Goal: Task Accomplishment & Management: Manage account settings

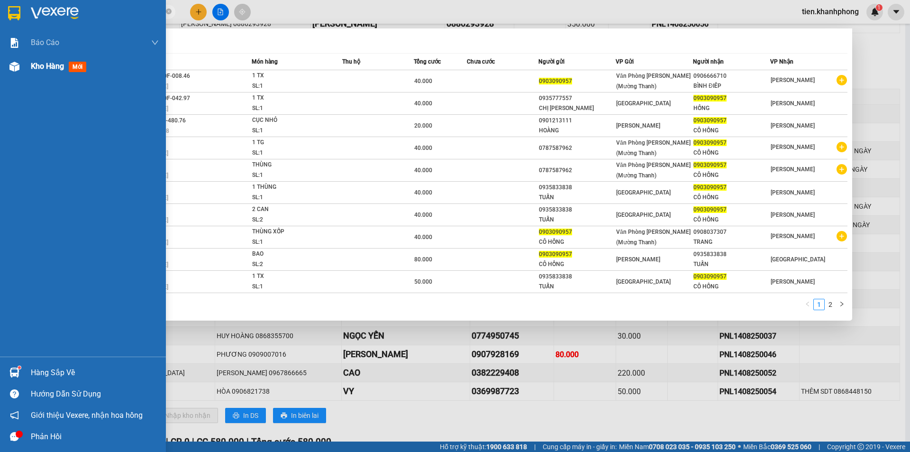
click at [34, 64] on span "Kho hàng" at bounding box center [47, 66] width 33 height 9
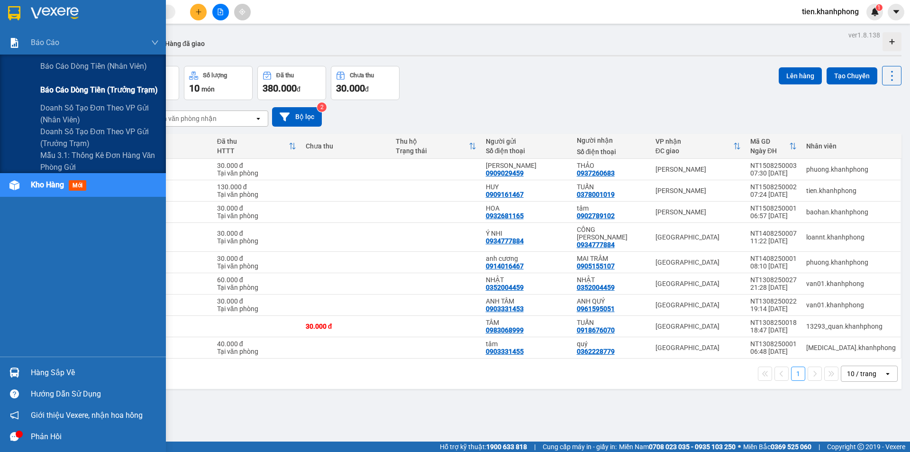
click at [112, 91] on span "Báo cáo dòng tiền (trưởng trạm)" at bounding box center [99, 90] width 118 height 12
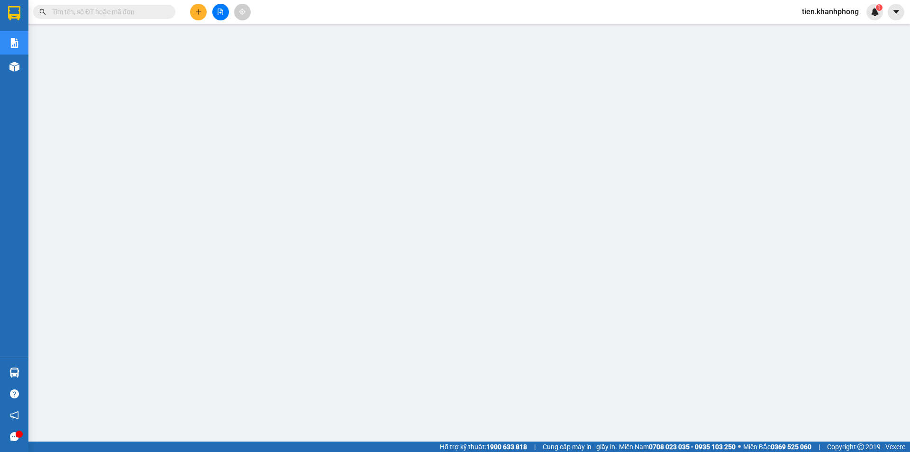
click at [160, 8] on input "text" at bounding box center [108, 12] width 112 height 10
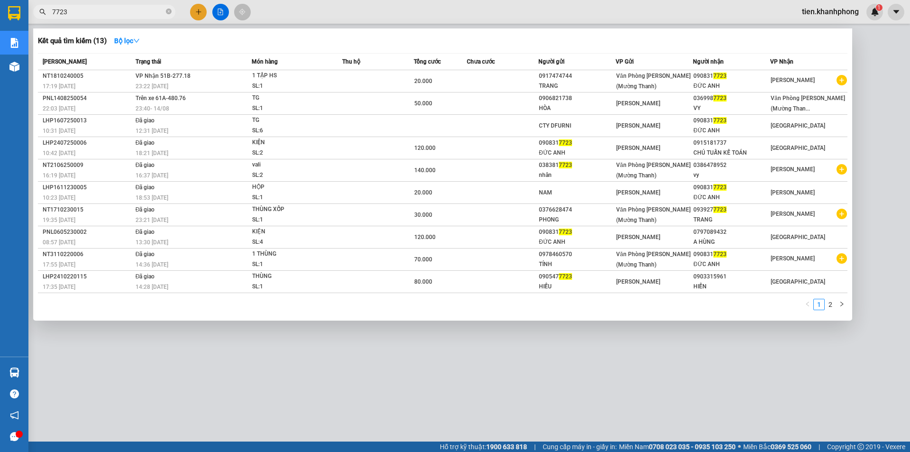
type input "7723"
click at [814, 5] on div at bounding box center [455, 226] width 910 height 452
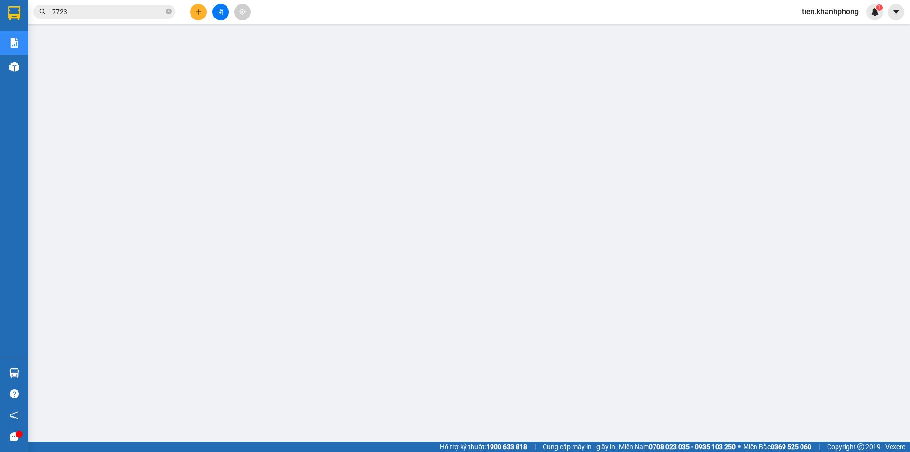
click at [811, 15] on span "tien.khanhphong" at bounding box center [830, 12] width 72 height 12
click at [805, 31] on li "Đăng xuất" at bounding box center [829, 29] width 74 height 15
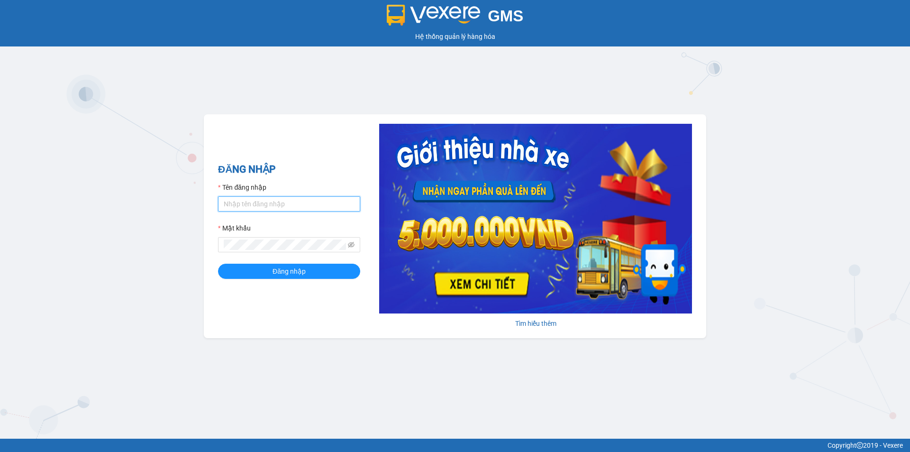
drag, startPoint x: 309, startPoint y: 204, endPoint x: 326, endPoint y: 194, distance: 19.3
click at [309, 204] on input "Tên đăng nhập" at bounding box center [289, 203] width 142 height 15
type input "loannt.khanhphong"
click at [218, 264] on button "Đăng nhập" at bounding box center [289, 271] width 142 height 15
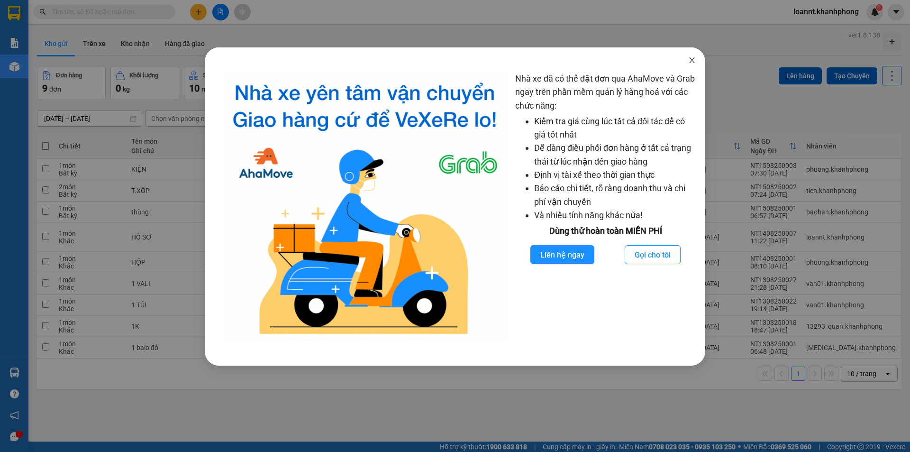
click at [690, 57] on icon "close" at bounding box center [692, 60] width 8 height 8
